Goal: Find contact information: Find contact information

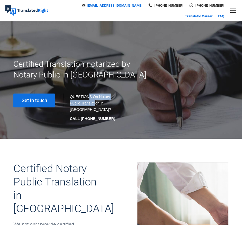
drag, startPoint x: 89, startPoint y: 96, endPoint x: 96, endPoint y: 105, distance: 12.0
click at [96, 105] on div "QUESTIONS On Notary Public Translation in [GEOGRAPHIC_DATA]? CALL [PHONE_NUMBER]" at bounding box center [93, 108] width 46 height 28
click at [86, 109] on div "QUESTIONS On Notary Public Translation in [GEOGRAPHIC_DATA]? CALL [PHONE_NUMBER]" at bounding box center [93, 108] width 46 height 28
drag, startPoint x: 82, startPoint y: 108, endPoint x: 79, endPoint y: 100, distance: 9.5
click at [79, 100] on div "QUESTIONS On Notary Public Translation in [GEOGRAPHIC_DATA]? CALL [PHONE_NUMBER]" at bounding box center [93, 108] width 46 height 28
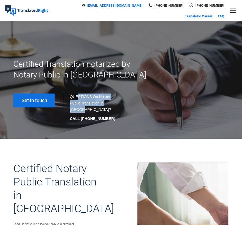
click at [79, 100] on div "QUESTIONS On Notary Public Translation in [GEOGRAPHIC_DATA]? CALL [PHONE_NUMBER]" at bounding box center [93, 108] width 46 height 28
drag, startPoint x: 74, startPoint y: 99, endPoint x: 108, endPoint y: 108, distance: 35.3
click at [108, 108] on div "QUESTIONS On Notary Public Translation in [GEOGRAPHIC_DATA]? CALL [PHONE_NUMBER]" at bounding box center [93, 108] width 46 height 28
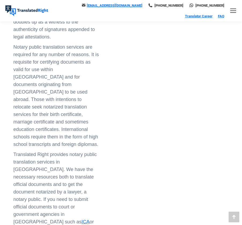
scroll to position [402, 0]
